Goal: Task Accomplishment & Management: Manage account settings

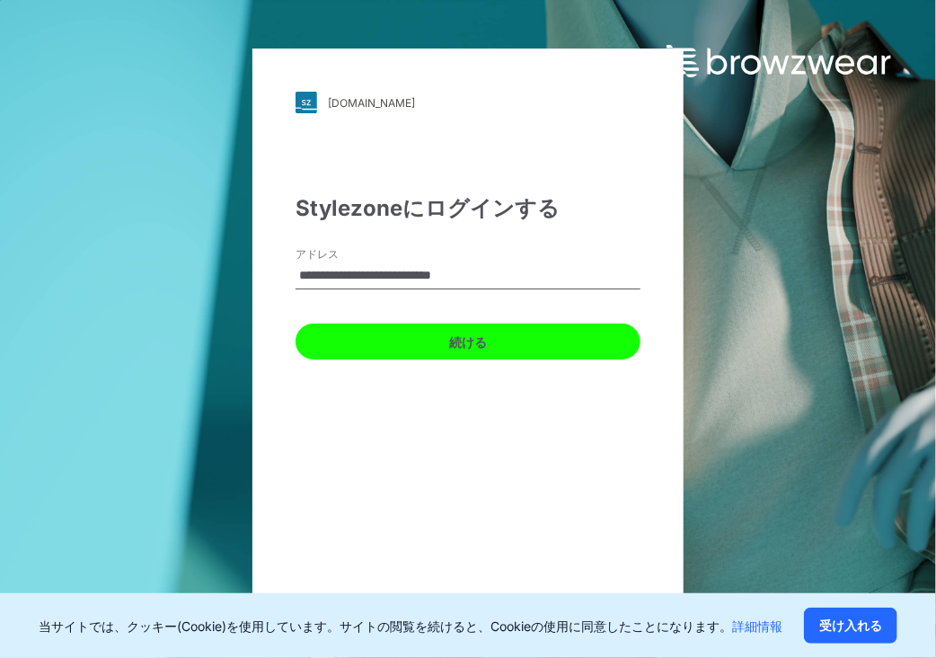
click at [461, 340] on button "続ける" at bounding box center [468, 341] width 345 height 36
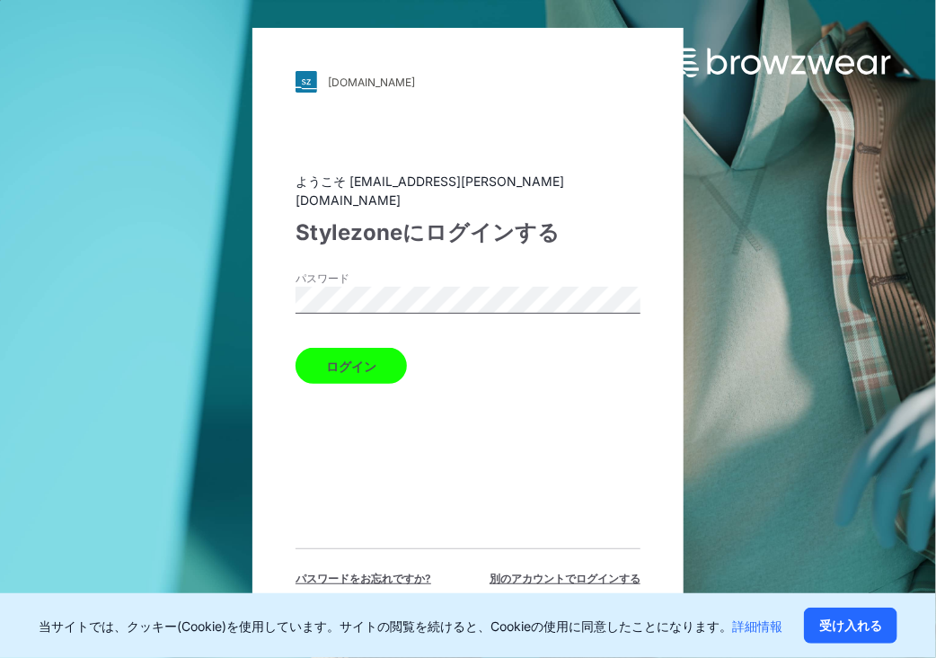
click at [358, 354] on button "ログイン" at bounding box center [351, 366] width 111 height 36
